Goal: Book appointment/travel/reservation

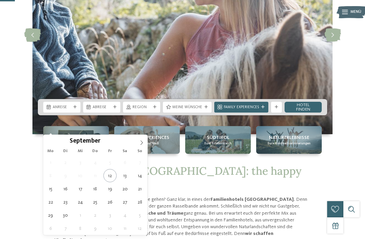
click at [100, 146] on div "September ****" at bounding box center [95, 140] width 78 height 11
click at [115, 144] on input "****" at bounding box center [111, 140] width 22 height 7
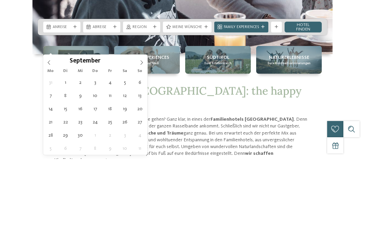
type input "****"
click at [52, 135] on span at bounding box center [48, 140] width 11 height 11
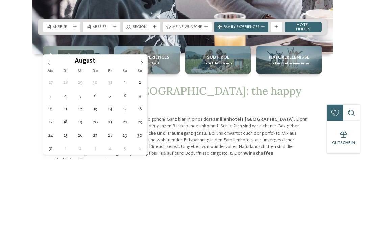
scroll to position [171, 0]
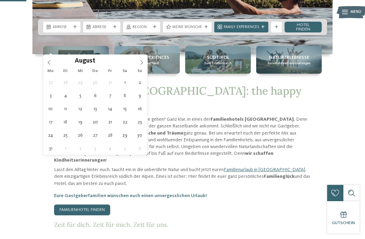
click at [51, 63] on span at bounding box center [48, 60] width 11 height 11
click at [46, 65] on span at bounding box center [48, 60] width 11 height 11
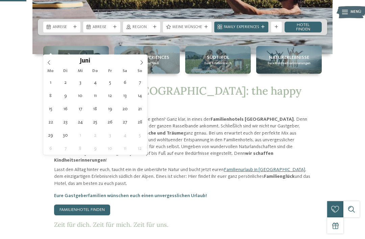
type div "07.06.2026"
type input "****"
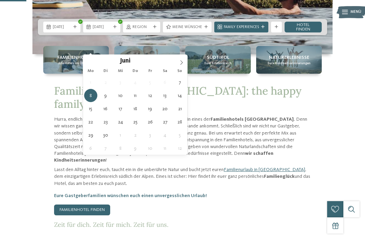
type div "14.06.2026"
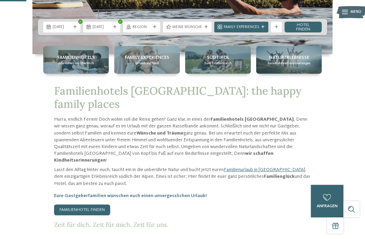
click at [151, 30] on span "Region" at bounding box center [141, 27] width 18 height 5
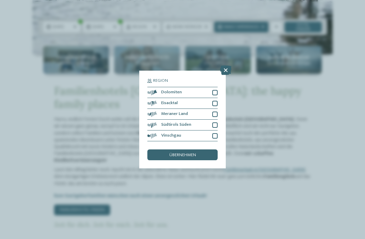
click at [226, 65] on icon at bounding box center [225, 69] width 11 height 9
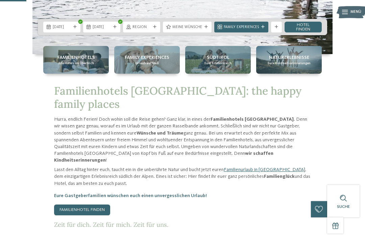
click at [275, 29] on icon at bounding box center [275, 26] width 3 height 3
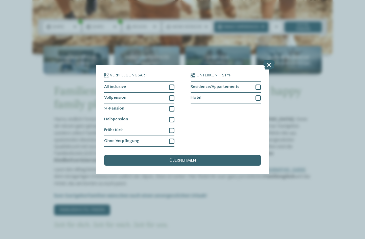
click at [171, 117] on div at bounding box center [171, 119] width 5 height 5
click at [174, 106] on div at bounding box center [171, 108] width 5 height 5
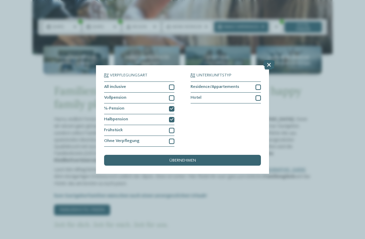
click at [211, 155] on div "übernehmen" at bounding box center [182, 160] width 157 height 11
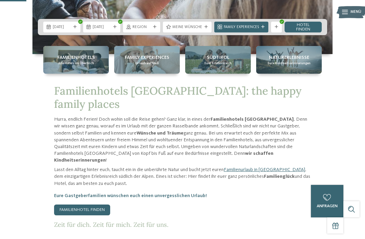
click at [298, 32] on link "Hotel finden" at bounding box center [302, 27] width 37 height 11
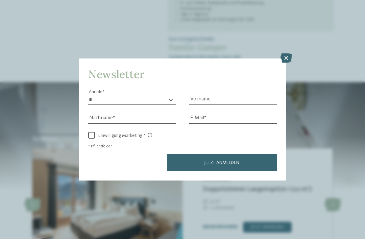
scroll to position [441, 0]
click at [290, 53] on icon at bounding box center [285, 57] width 11 height 9
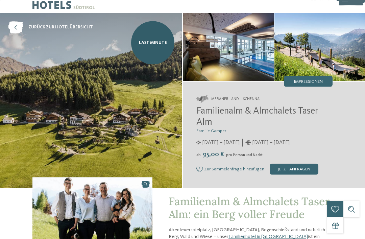
scroll to position [0, 0]
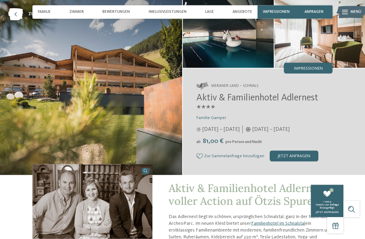
scroll to position [1, 0]
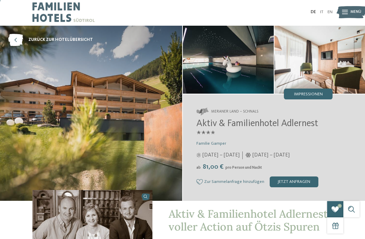
click at [317, 94] on span "Impressionen" at bounding box center [308, 94] width 29 height 4
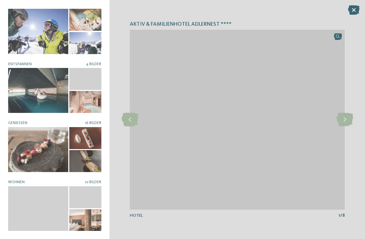
scroll to position [64, 0]
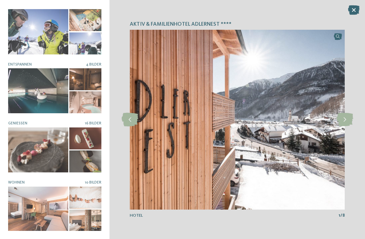
click at [24, 193] on div at bounding box center [38, 208] width 60 height 45
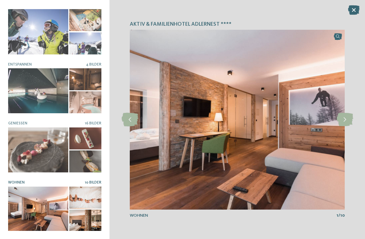
click at [344, 126] on icon at bounding box center [344, 120] width 17 height 14
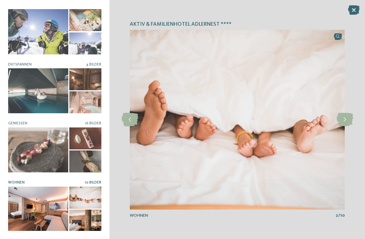
click at [343, 124] on icon at bounding box center [344, 120] width 17 height 14
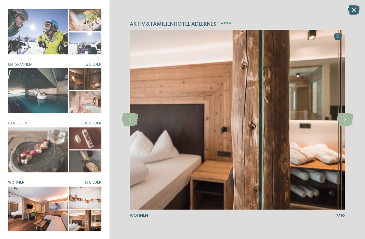
click at [343, 125] on icon at bounding box center [344, 120] width 17 height 14
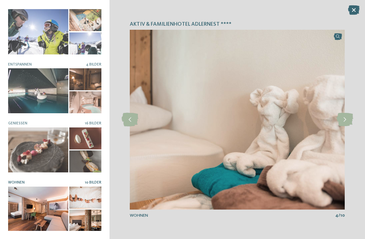
click at [343, 125] on icon at bounding box center [344, 120] width 17 height 14
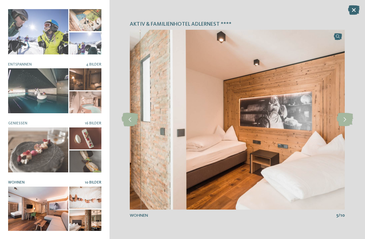
click at [342, 124] on icon at bounding box center [344, 120] width 17 height 14
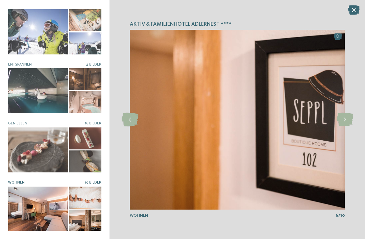
click at [345, 123] on icon at bounding box center [344, 120] width 17 height 14
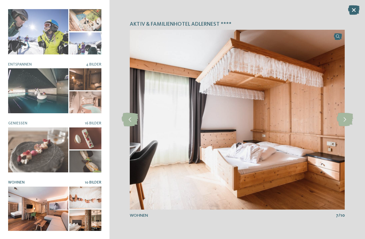
click at [349, 123] on icon at bounding box center [344, 120] width 17 height 14
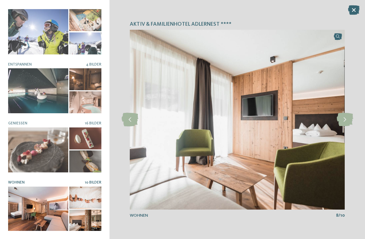
click at [347, 124] on icon at bounding box center [344, 120] width 17 height 14
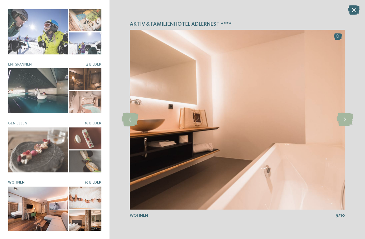
click at [354, 9] on icon at bounding box center [353, 9] width 11 height 9
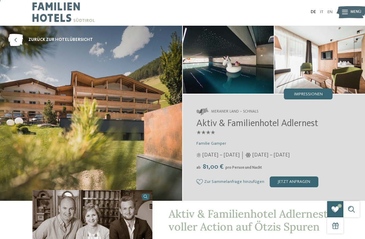
click at [316, 61] on img at bounding box center [319, 60] width 91 height 68
click at [311, 95] on span "Impressionen" at bounding box center [308, 94] width 29 height 4
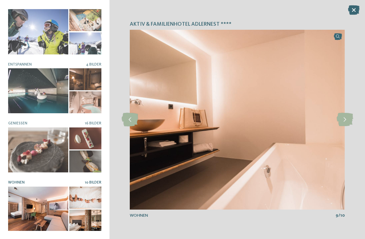
click at [17, 151] on div at bounding box center [38, 149] width 60 height 45
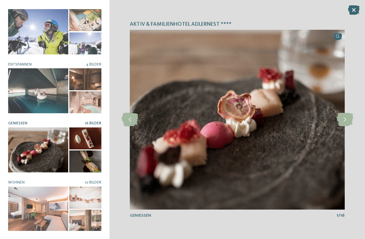
click at [348, 118] on icon at bounding box center [344, 120] width 17 height 14
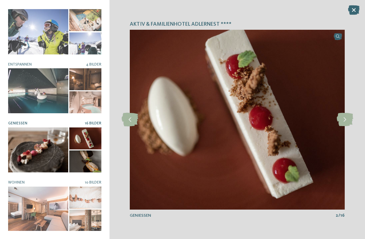
click at [344, 123] on icon at bounding box center [344, 120] width 17 height 14
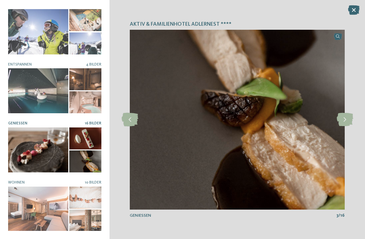
click at [344, 121] on icon at bounding box center [344, 120] width 17 height 14
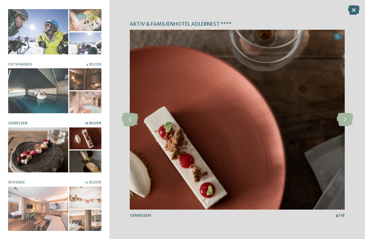
click at [342, 121] on icon at bounding box center [344, 120] width 17 height 14
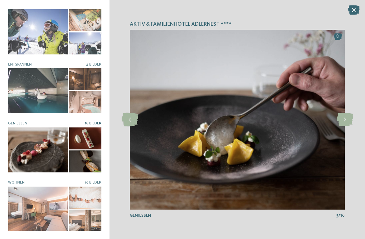
click at [340, 120] on icon at bounding box center [344, 120] width 17 height 14
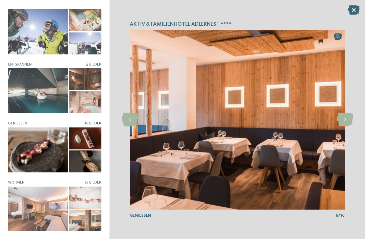
click at [340, 119] on icon at bounding box center [344, 120] width 17 height 14
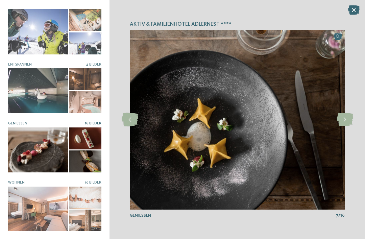
click at [354, 11] on icon at bounding box center [353, 9] width 11 height 9
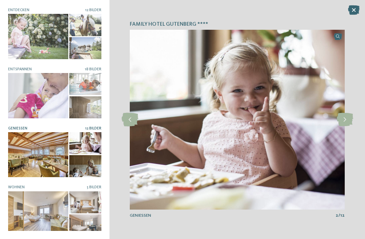
click at [129, 120] on icon at bounding box center [130, 120] width 17 height 14
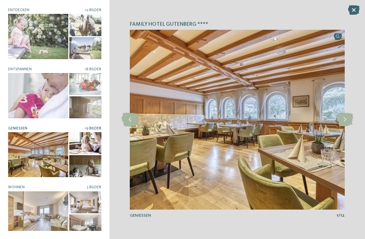
click at [348, 121] on icon at bounding box center [344, 120] width 17 height 14
